Goal: Navigation & Orientation: Go to known website

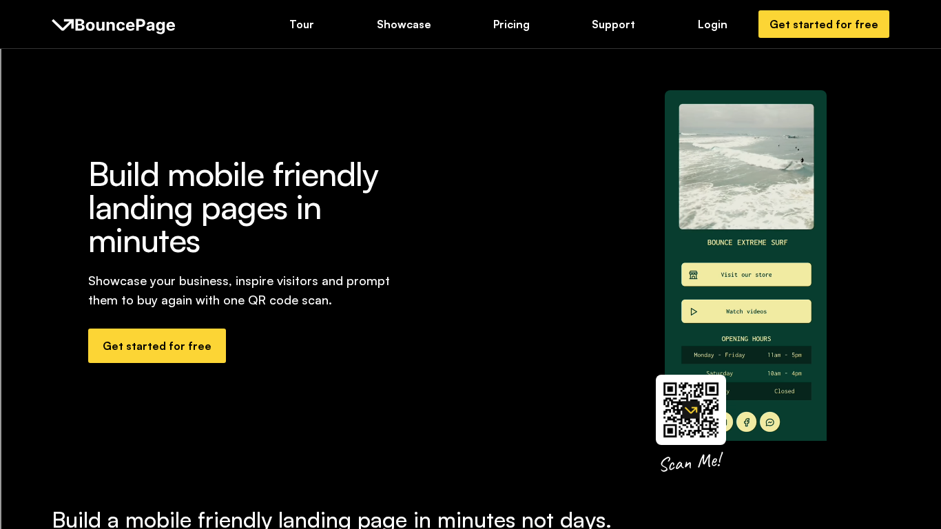
click at [699, 402] on img at bounding box center [691, 410] width 70 height 70
click at [694, 32] on nav "Tour Showcase Pricing Support Login Get started for free" at bounding box center [471, 24] width 838 height 28
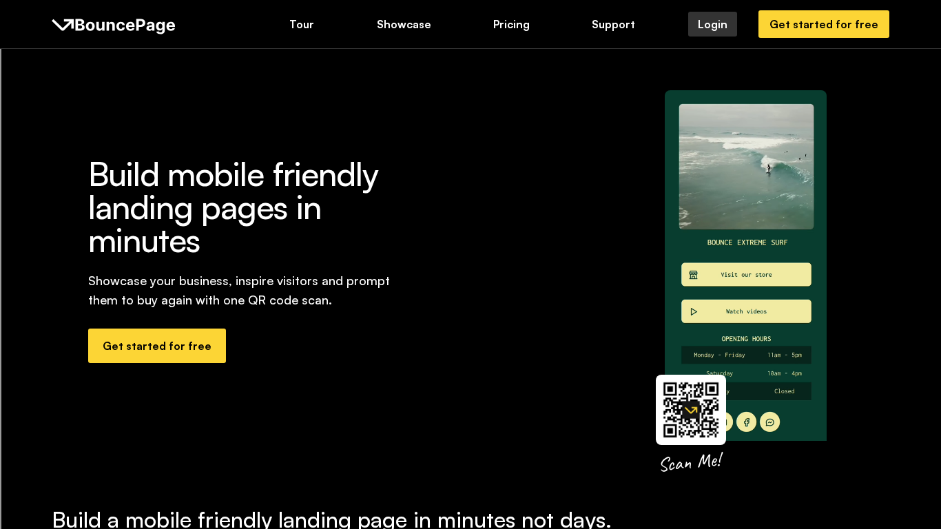
click at [720, 30] on div "Login" at bounding box center [713, 24] width 30 height 15
